Goal: Task Accomplishment & Management: Complete application form

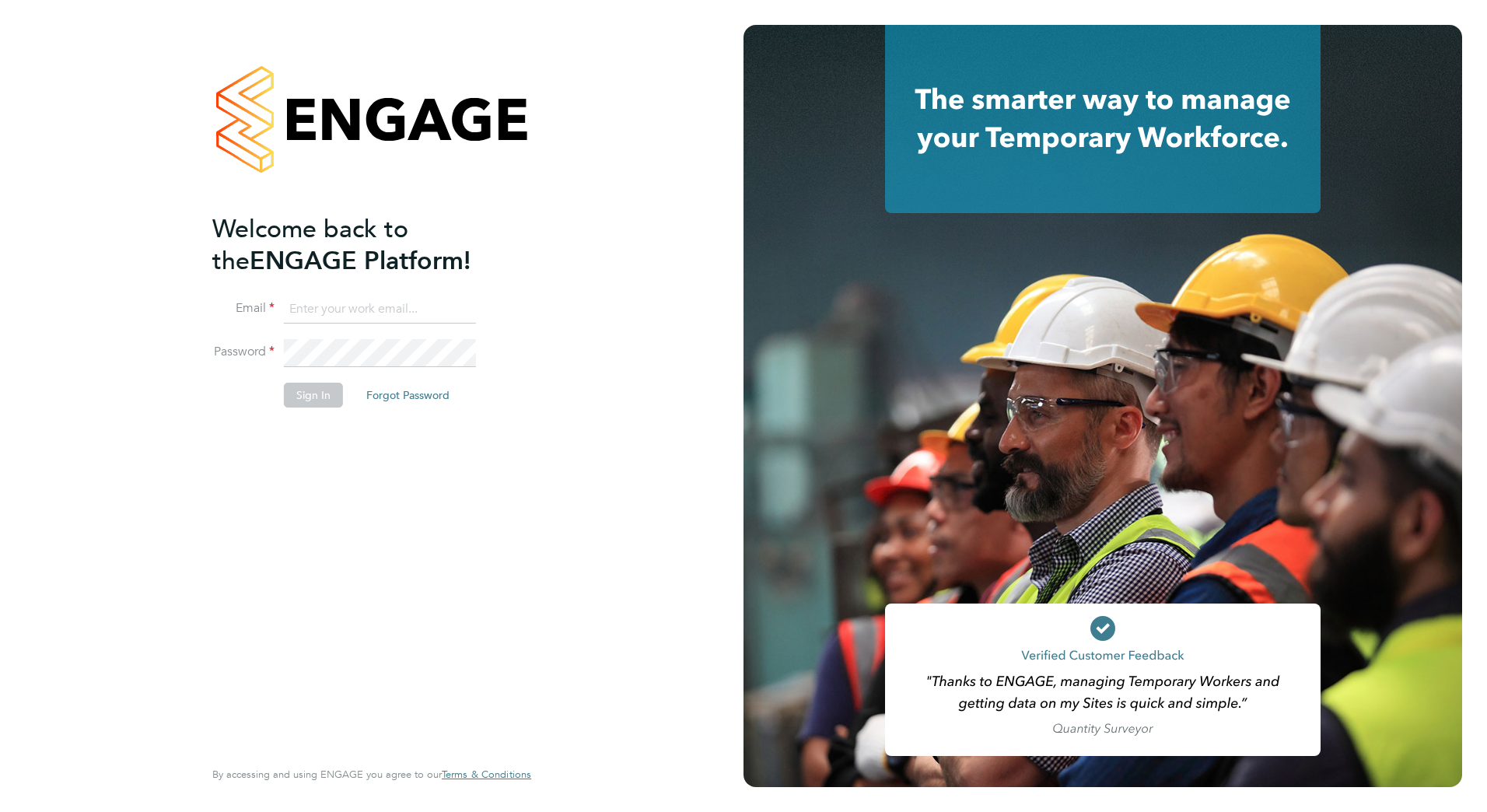
type input "john.taylor@vistry.co.uk"
click at [315, 396] on button "Sign In" at bounding box center [313, 395] width 59 height 25
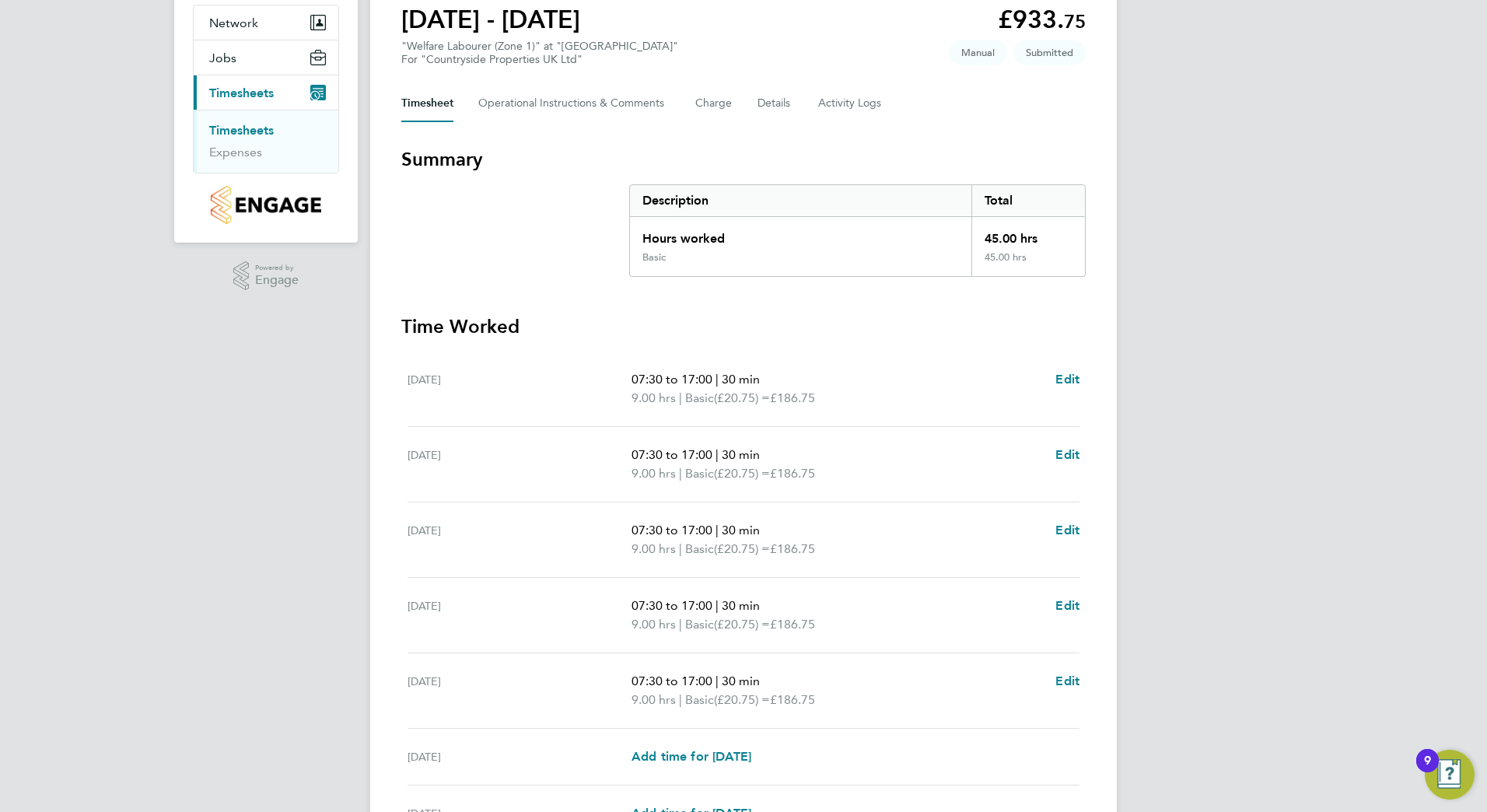
scroll to position [233, 0]
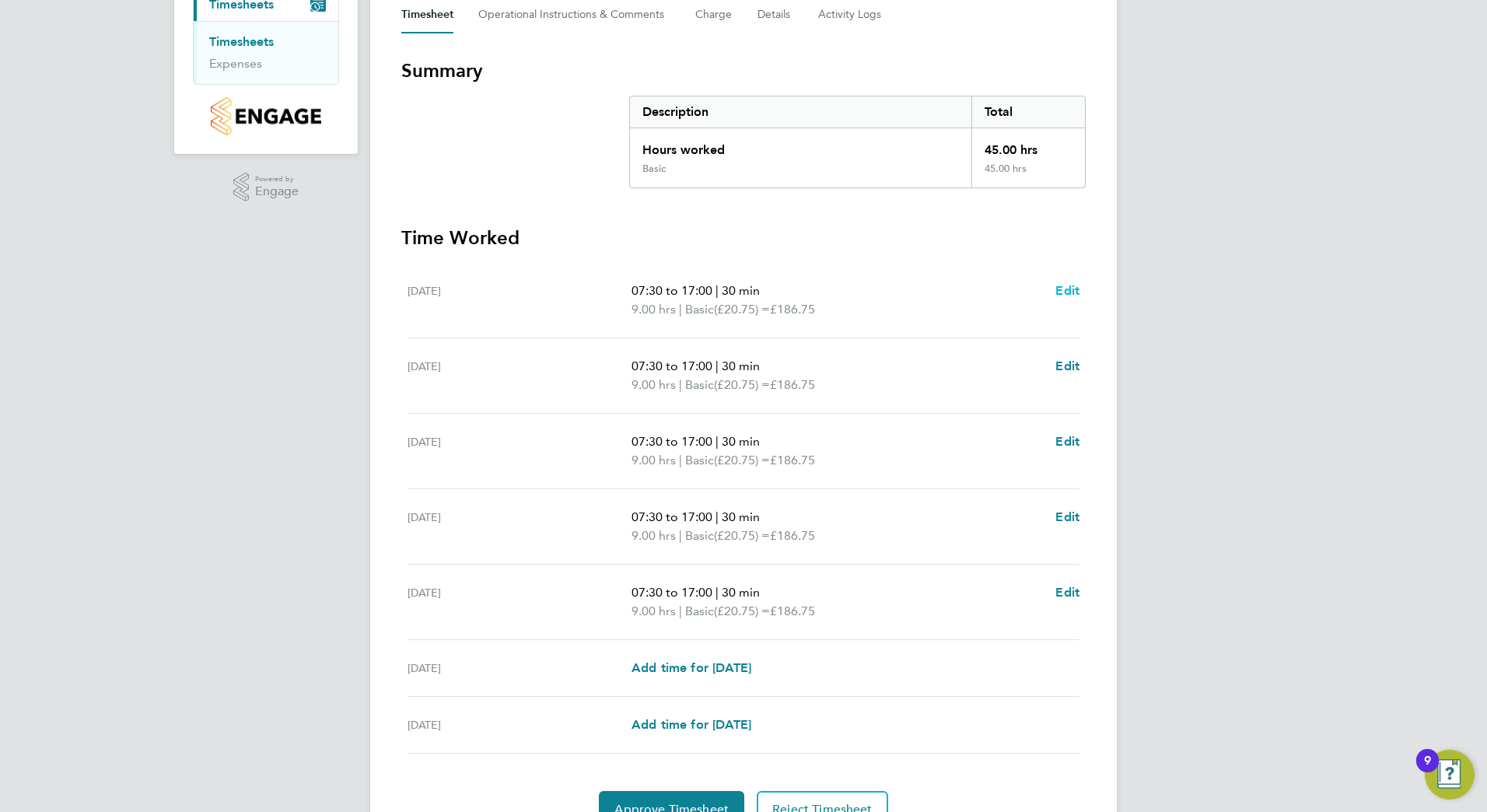
click at [1065, 289] on span "Edit" at bounding box center [1067, 291] width 24 height 15
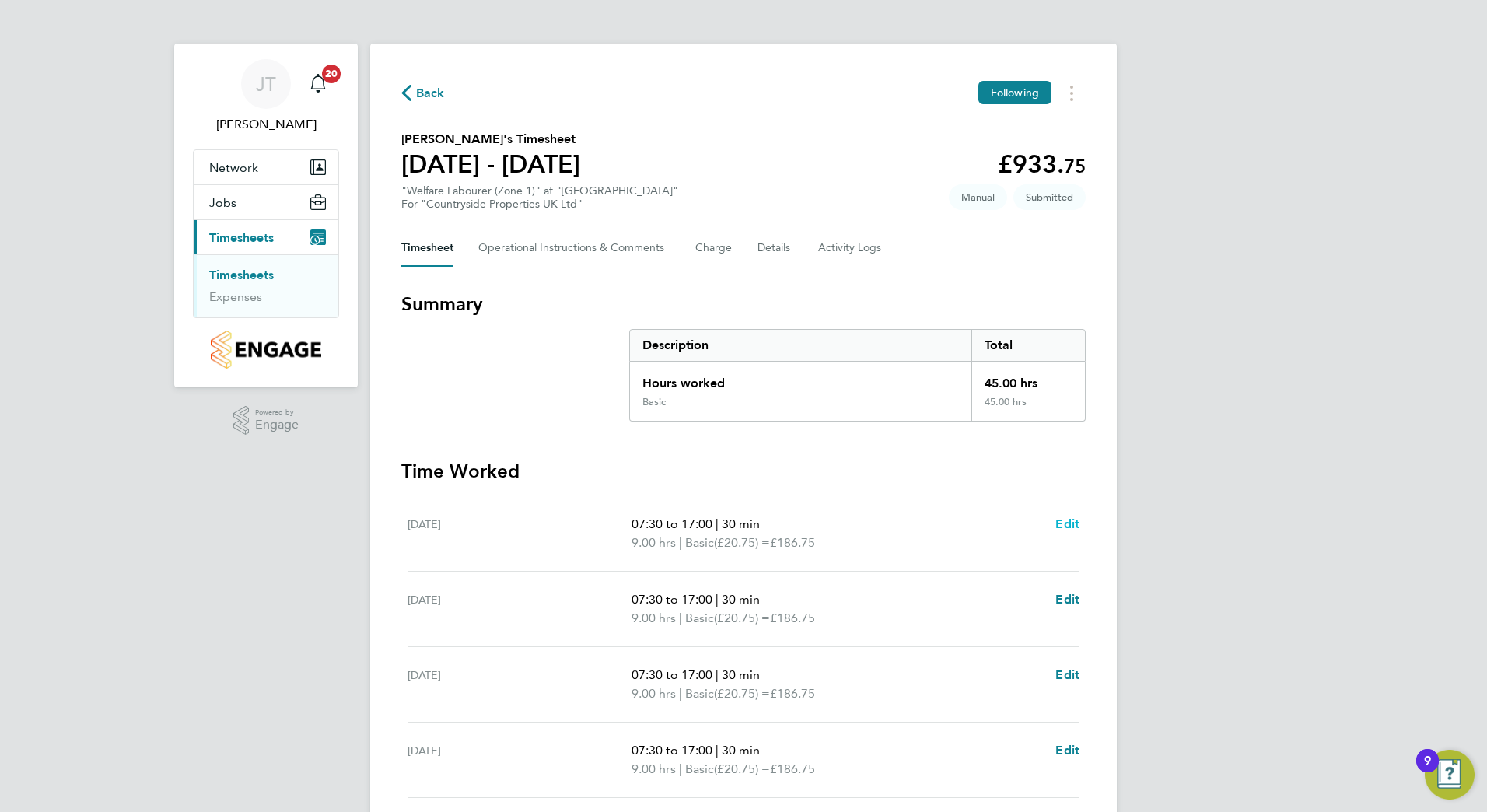
select select "30"
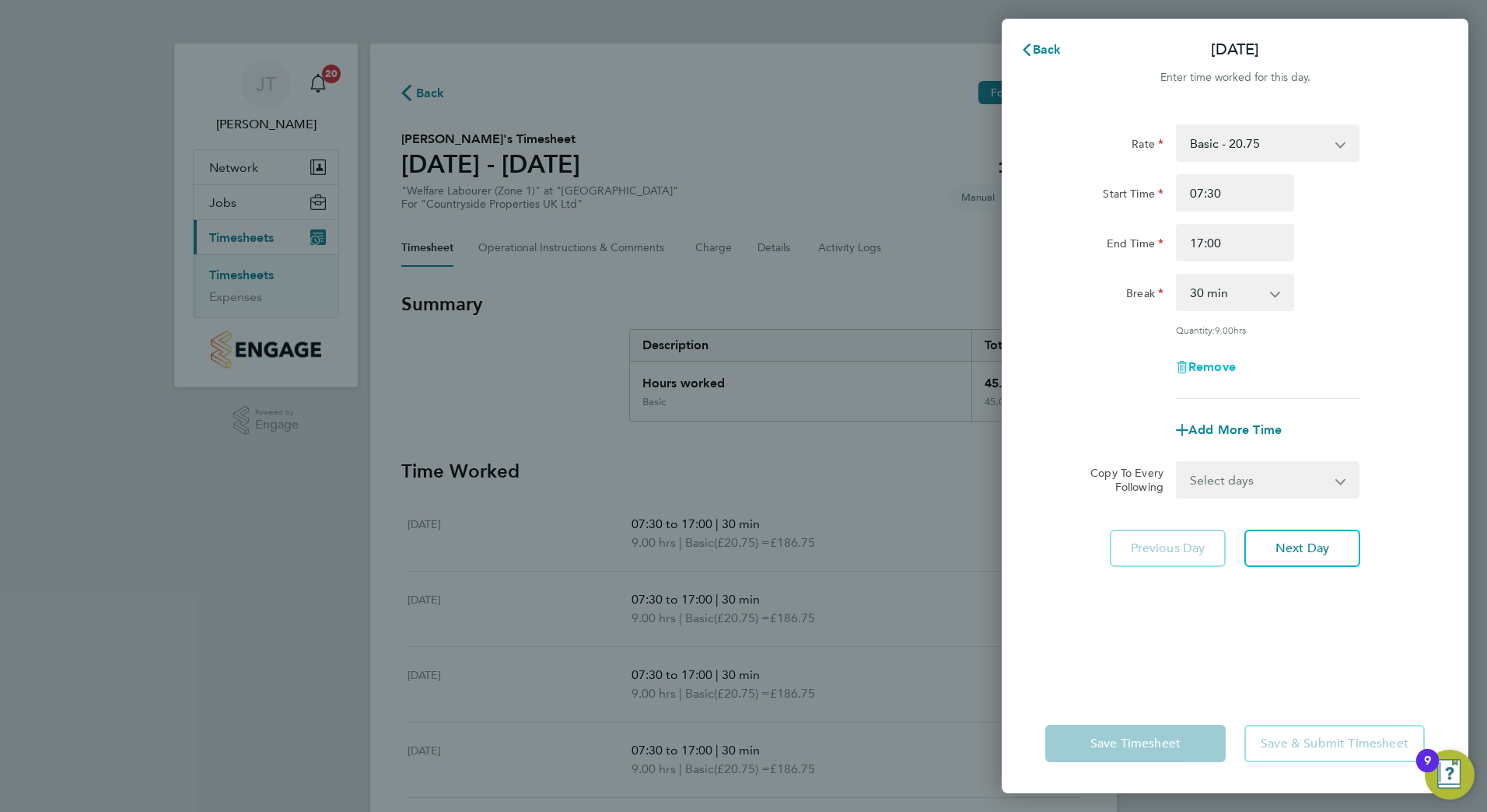
click at [1185, 363] on icon "button" at bounding box center [1181, 367] width 12 height 12
select select "null"
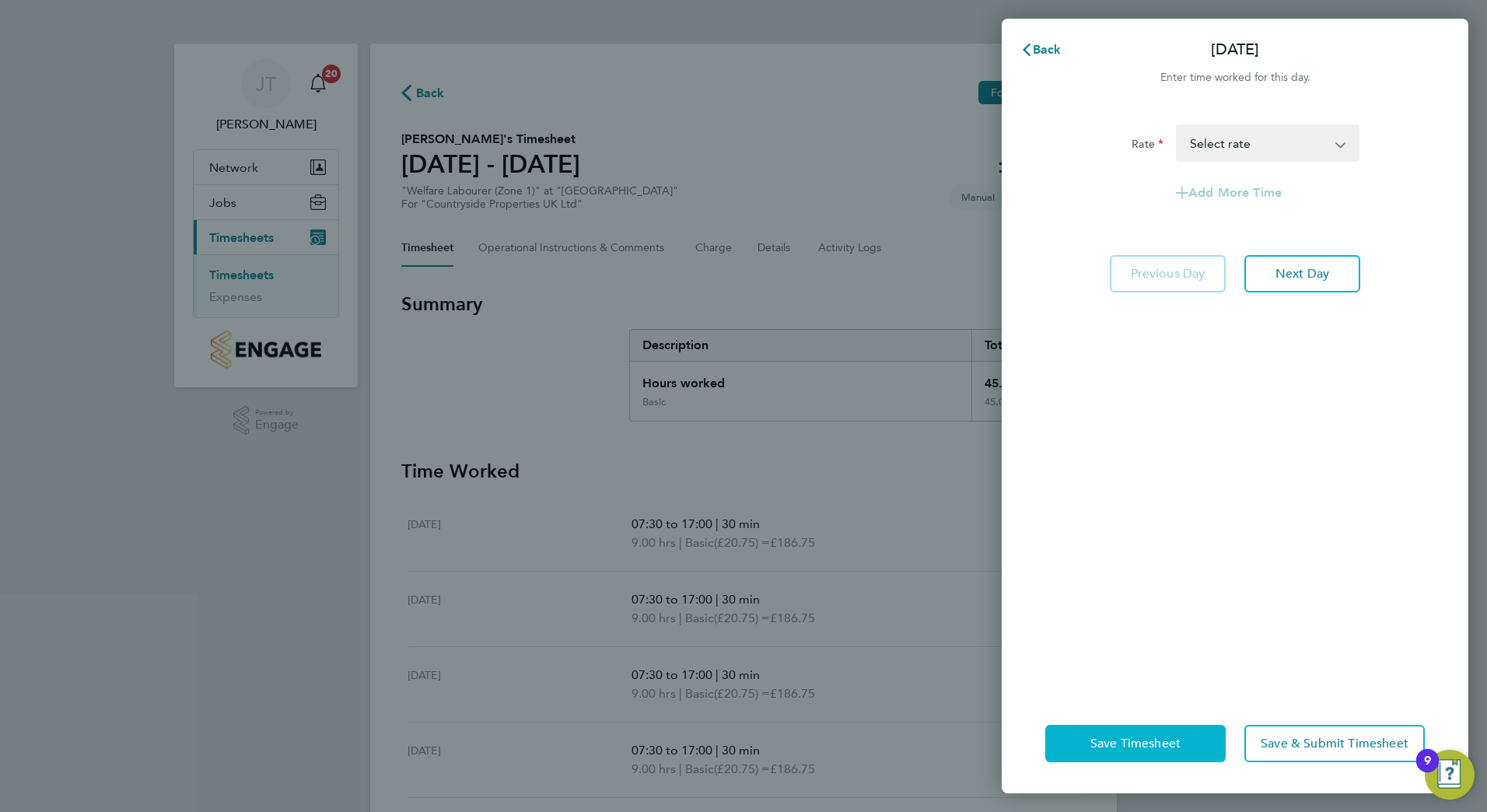
click at [1148, 738] on span "Save Timesheet" at bounding box center [1135, 743] width 90 height 16
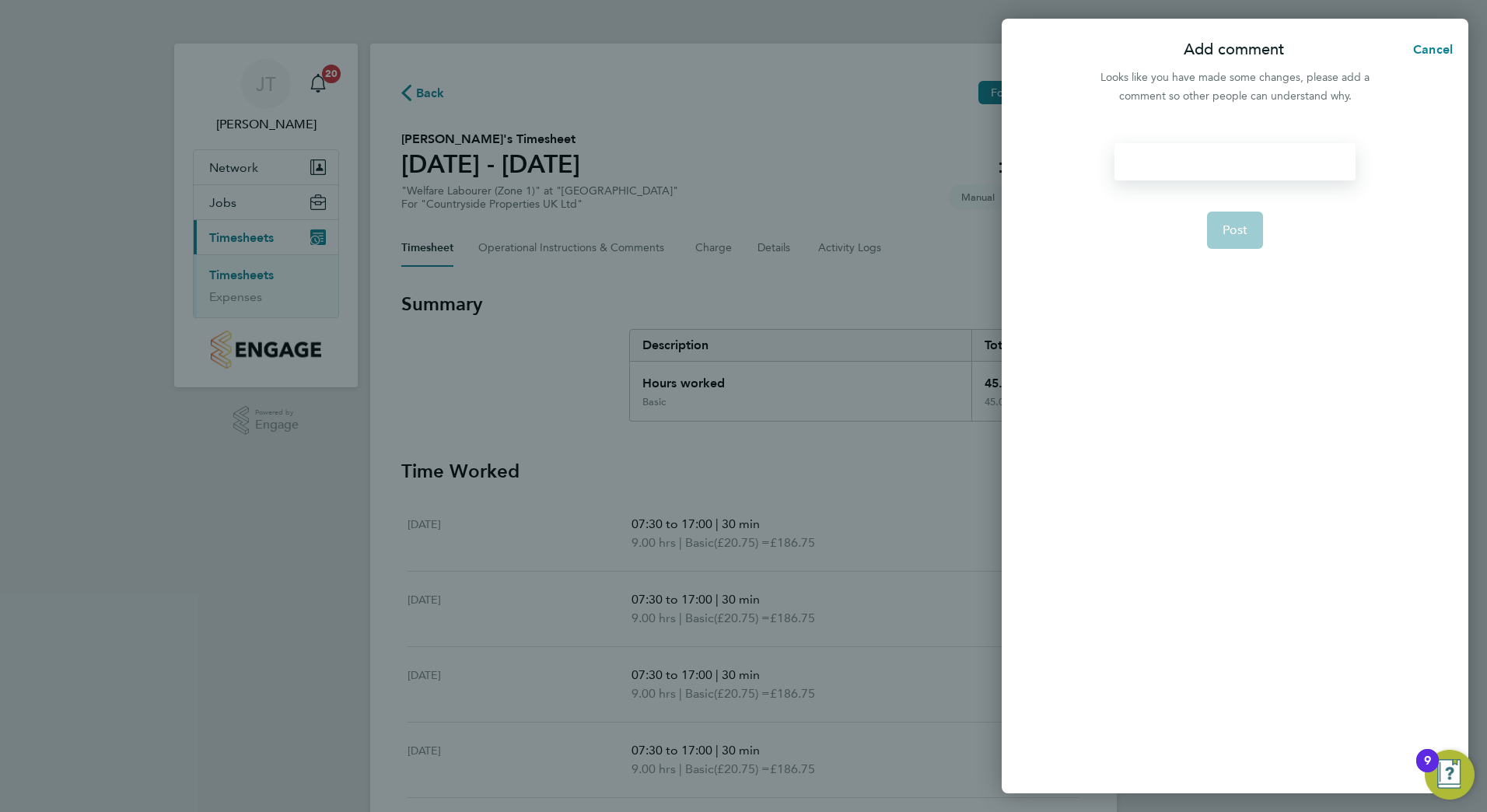
click at [1147, 160] on div at bounding box center [1234, 161] width 240 height 37
click at [1161, 161] on div at bounding box center [1234, 161] width 240 height 37
click at [1228, 238] on span "Post" at bounding box center [1235, 230] width 26 height 16
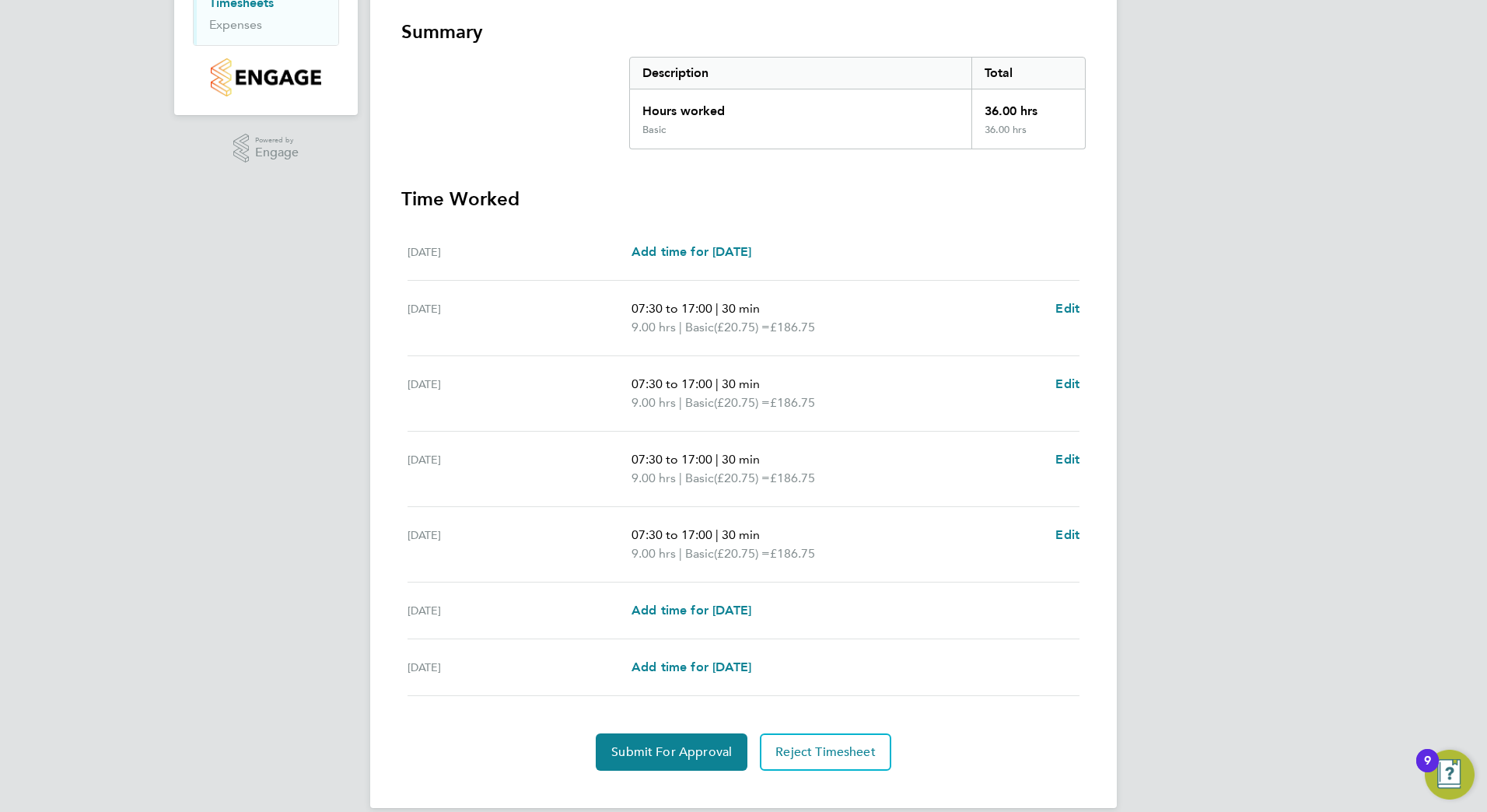
scroll to position [293, 0]
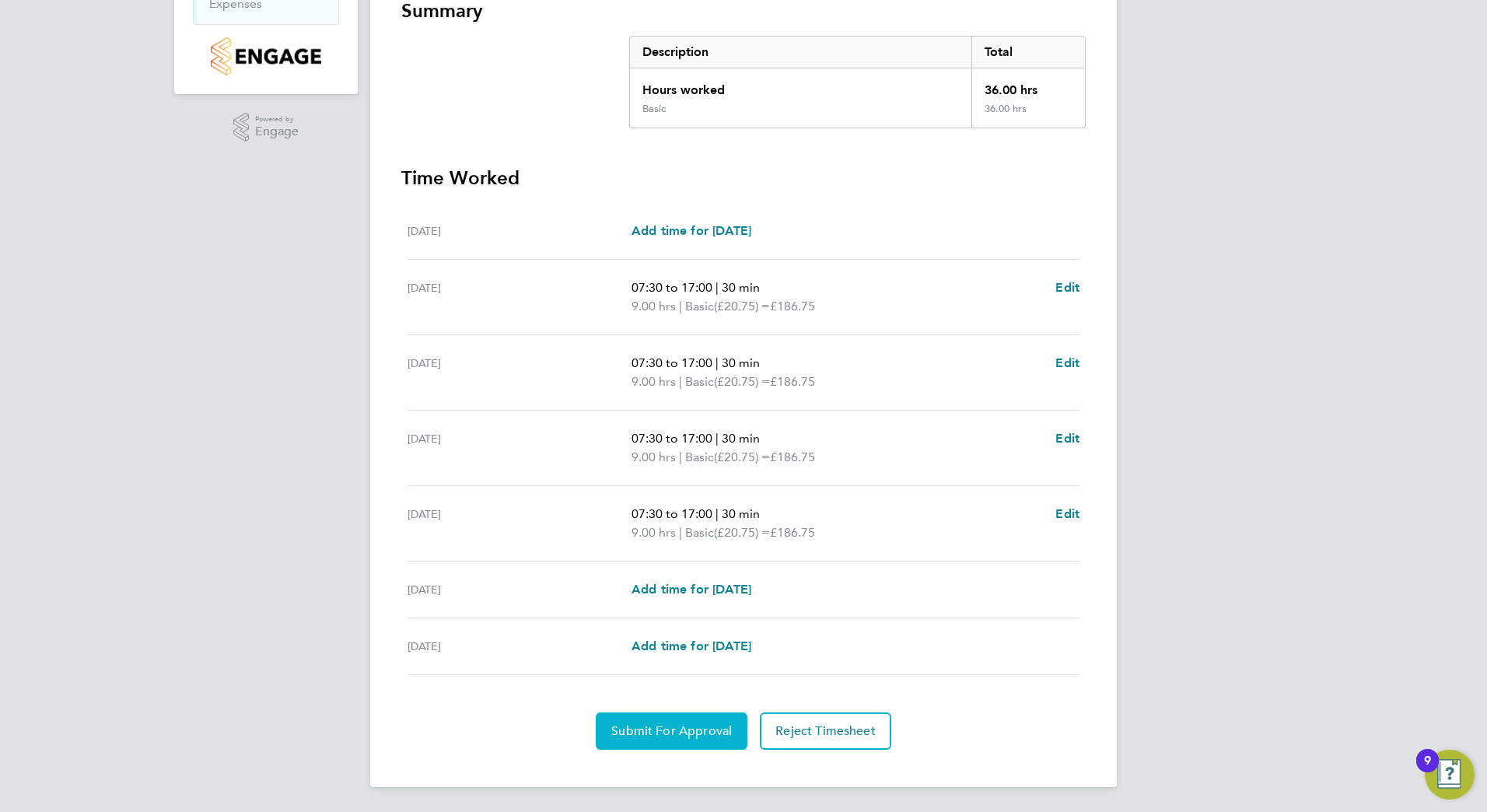
click at [671, 723] on button "Submit For Approval" at bounding box center [671, 730] width 152 height 37
click at [679, 728] on span "Approve Timesheet" at bounding box center [671, 731] width 114 height 16
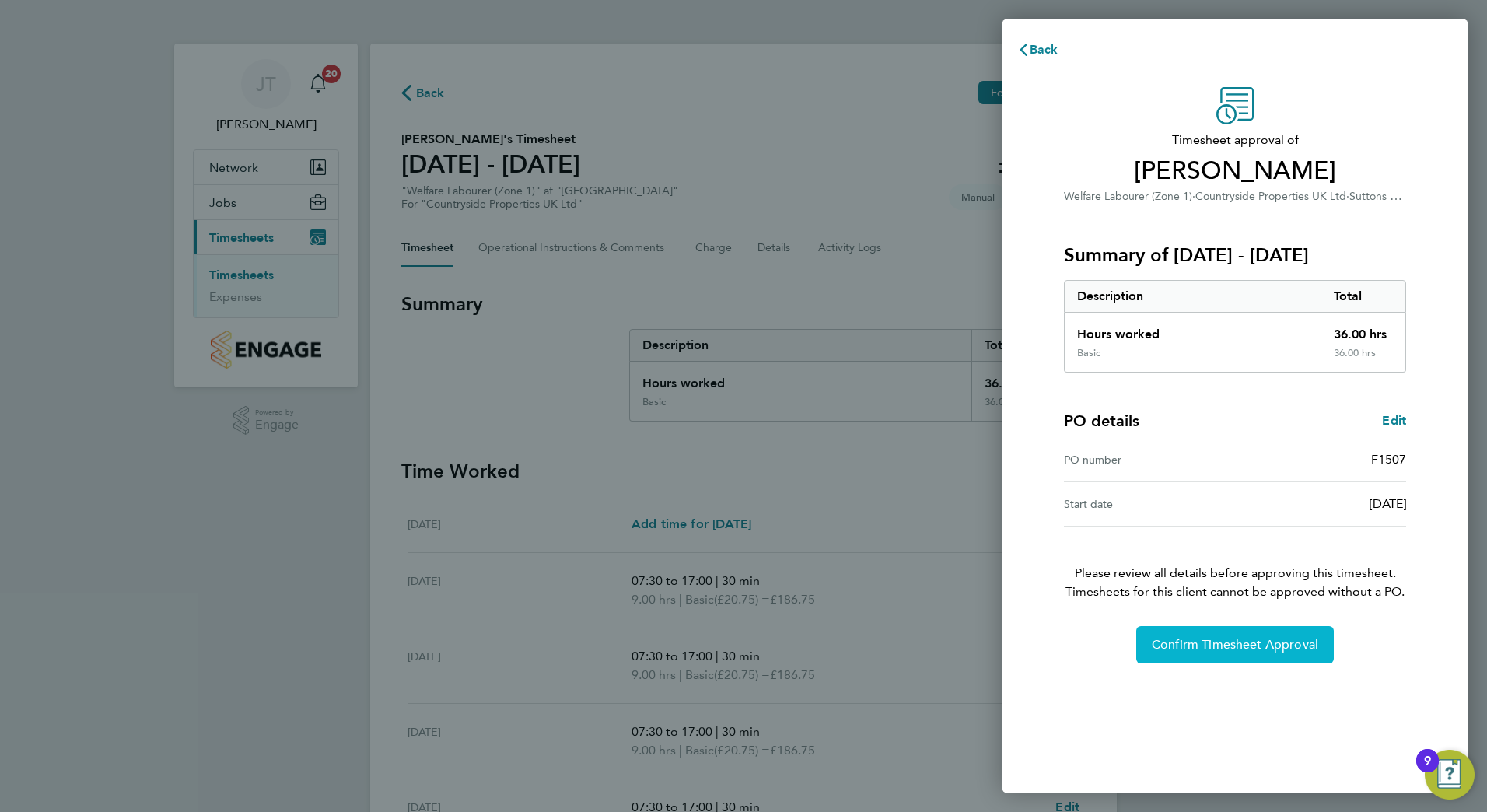
click at [1242, 639] on span "Confirm Timesheet Approval" at bounding box center [1234, 644] width 166 height 16
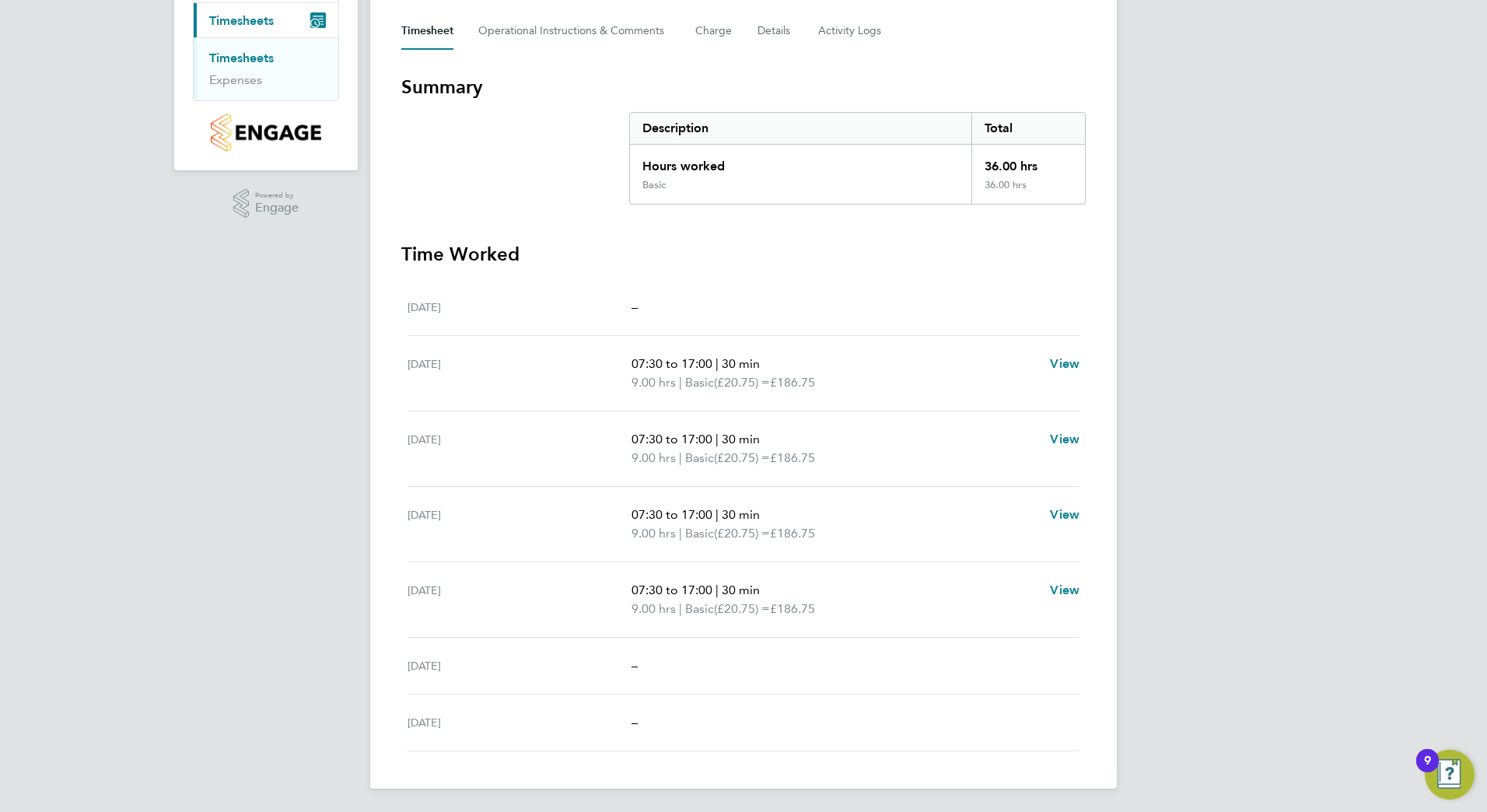
scroll to position [219, 0]
